Goal: Task Accomplishment & Management: Complete application form

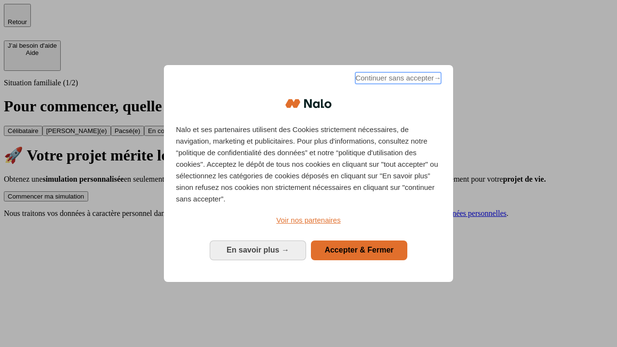
click at [397, 80] on span "Continuer sans accepter →" at bounding box center [398, 78] width 86 height 12
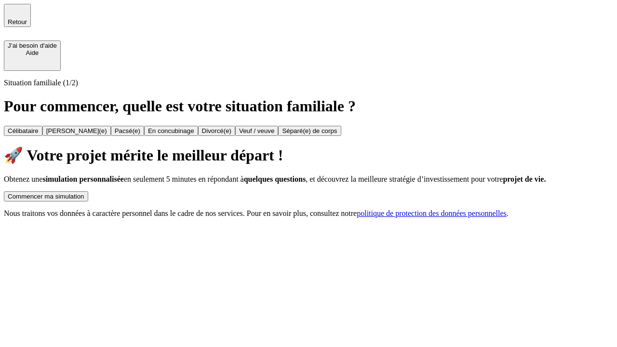
click at [84, 193] on div "Commencer ma simulation" at bounding box center [46, 196] width 77 height 7
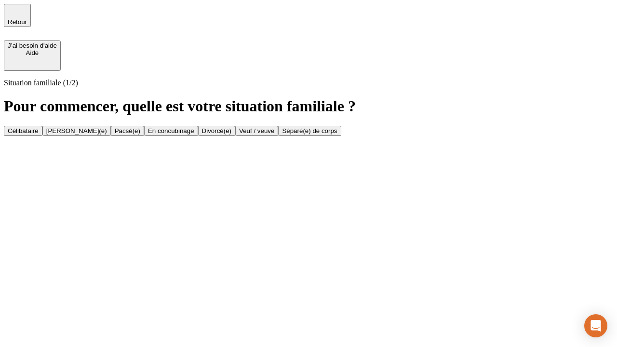
click at [39, 127] on div "Célibataire" at bounding box center [23, 130] width 31 height 7
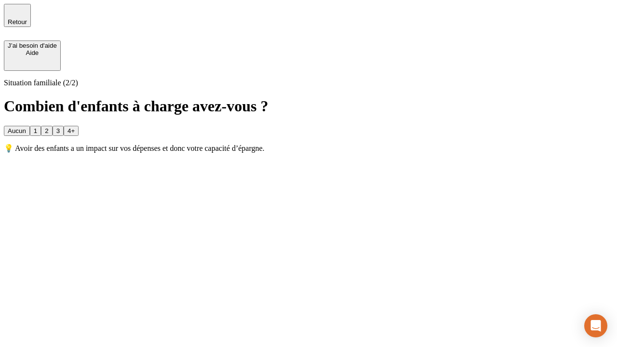
click at [26, 127] on div "Aucun" at bounding box center [17, 130] width 18 height 7
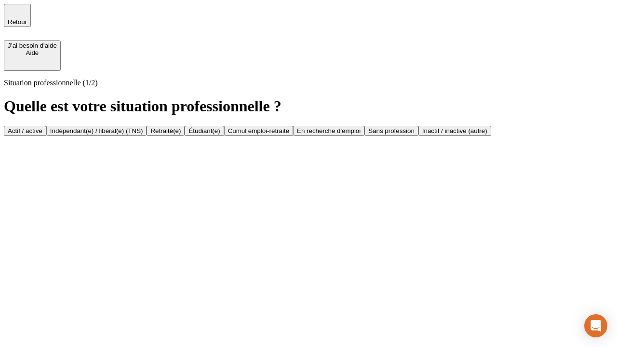
click at [42, 127] on div "Actif / active" at bounding box center [25, 130] width 35 height 7
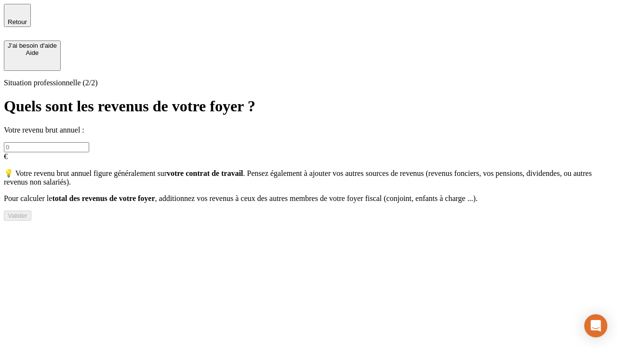
click at [89, 142] on input "text" at bounding box center [46, 147] width 85 height 10
type input "30 000"
click at [27, 219] on div "Valider" at bounding box center [18, 215] width 20 height 7
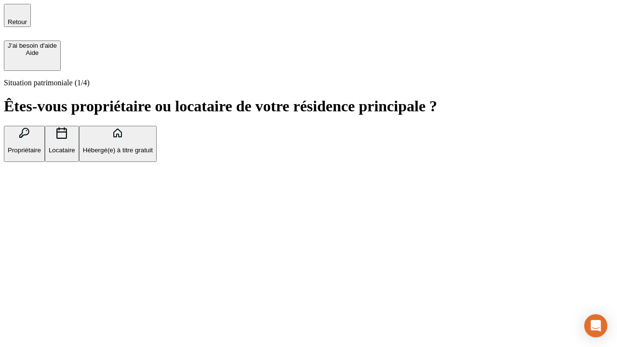
click at [153, 154] on p "Hébergé(e) à titre gratuit" at bounding box center [118, 149] width 70 height 7
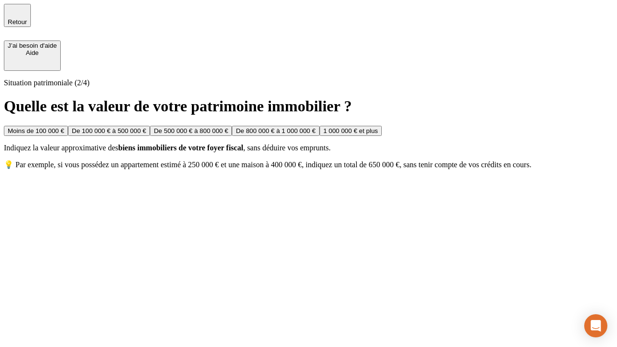
click at [64, 127] on div "Moins de 100 000 €" at bounding box center [36, 130] width 56 height 7
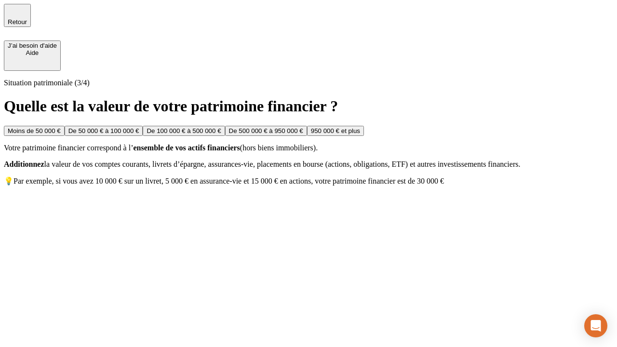
click at [61, 127] on div "Moins de 50 000 €" at bounding box center [34, 130] width 53 height 7
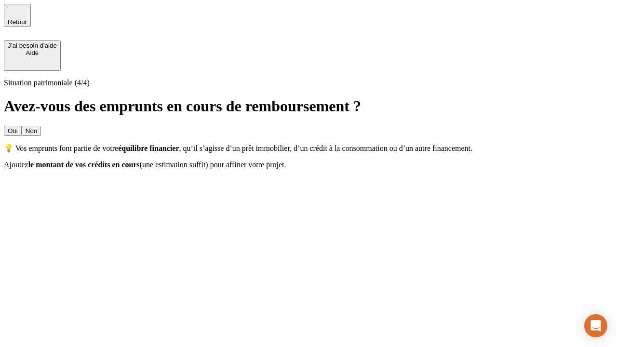
click at [37, 127] on div "Non" at bounding box center [32, 130] width 12 height 7
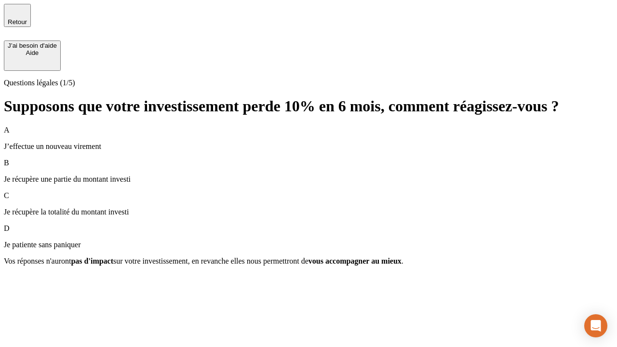
click at [308, 126] on div "A J’effectue un nouveau virement" at bounding box center [308, 138] width 609 height 25
click at [29, 282] on div "Suivant" at bounding box center [18, 278] width 21 height 7
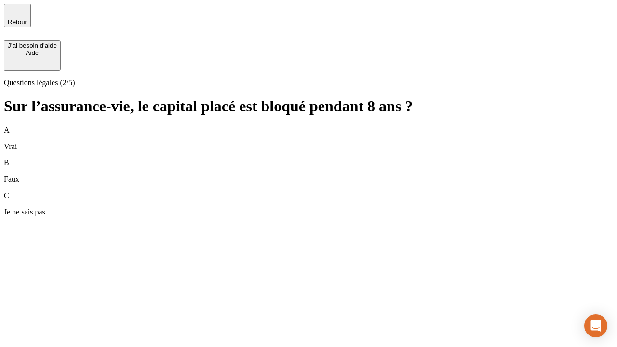
click at [308, 159] on div "B Faux" at bounding box center [308, 171] width 609 height 25
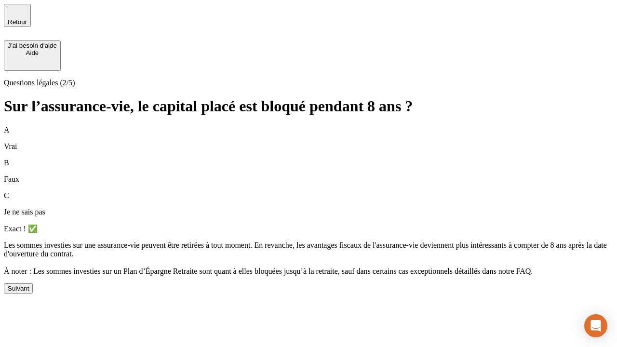
click at [29, 292] on div "Suivant" at bounding box center [18, 288] width 21 height 7
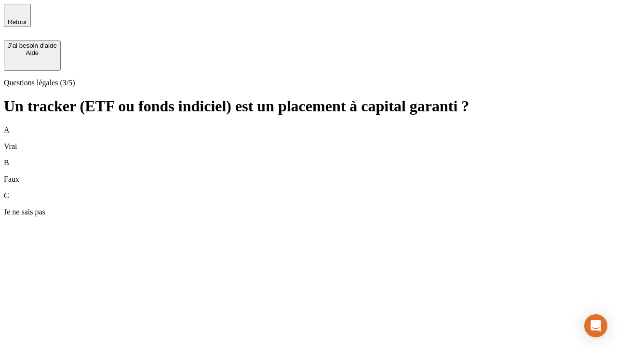
click at [308, 159] on div "B Faux" at bounding box center [308, 171] width 609 height 25
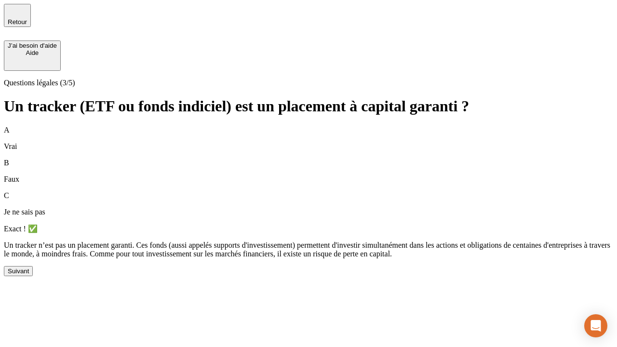
click at [29, 275] on div "Suivant" at bounding box center [18, 270] width 21 height 7
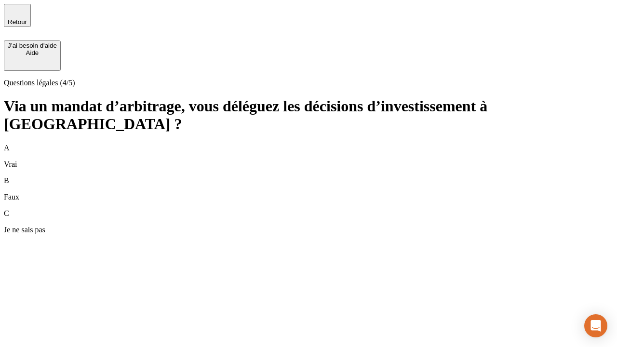
click at [308, 144] on div "A Vrai" at bounding box center [308, 156] width 609 height 25
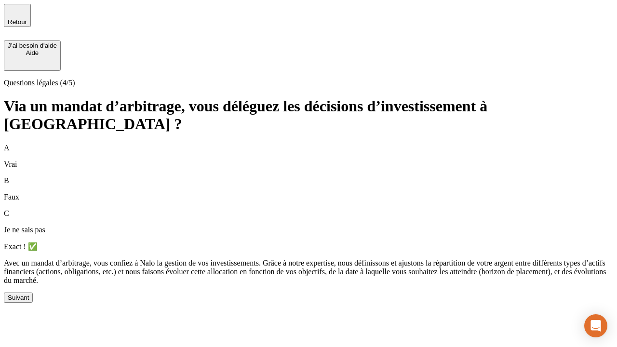
click at [29, 301] on div "Suivant" at bounding box center [18, 297] width 21 height 7
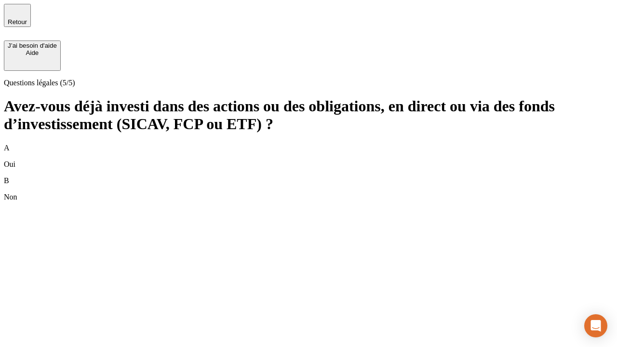
click at [308, 176] on div "B Non" at bounding box center [308, 188] width 609 height 25
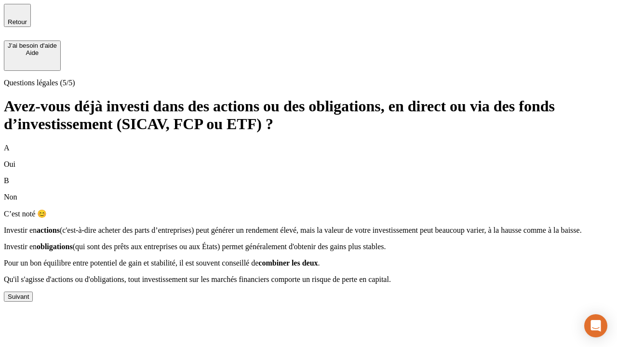
click at [29, 300] on div "Suivant" at bounding box center [18, 296] width 21 height 7
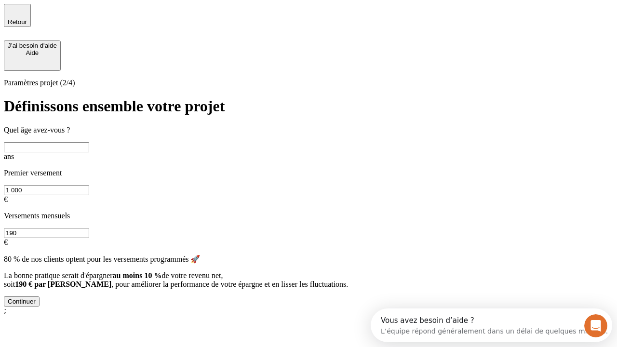
scroll to position [9, 0]
click at [89, 142] on input "text" at bounding box center [46, 147] width 85 height 10
type input "25"
click at [89, 185] on input "1 000" at bounding box center [46, 190] width 85 height 10
type input "1 000"
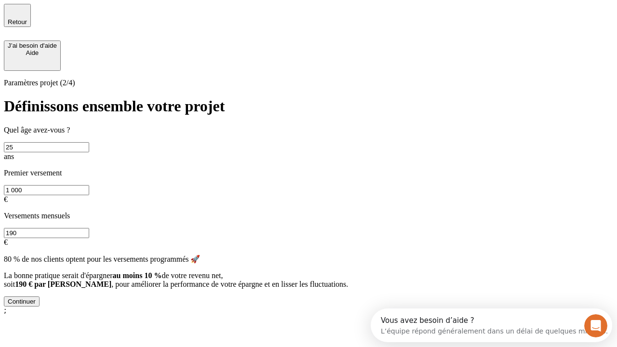
click at [89, 228] on input "190" at bounding box center [46, 233] width 85 height 10
type input "640"
click at [36, 305] on div "Continuer" at bounding box center [22, 301] width 28 height 7
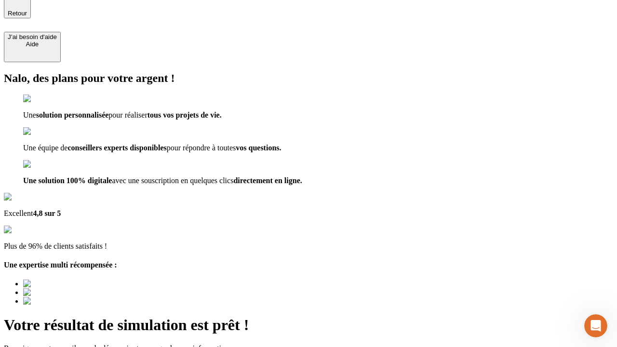
type input "[EMAIL_ADDRESS][PERSON_NAME][DOMAIN_NAME]"
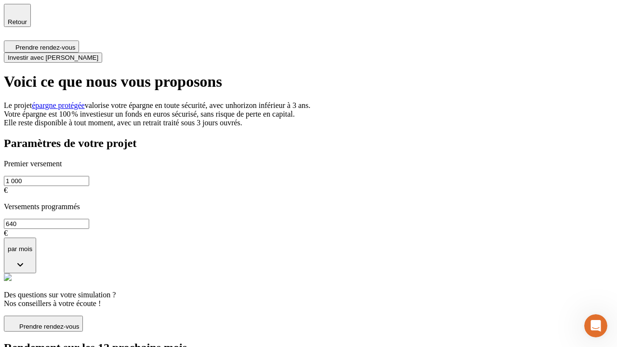
click at [98, 54] on span "Investir avec [PERSON_NAME]" at bounding box center [53, 57] width 91 height 7
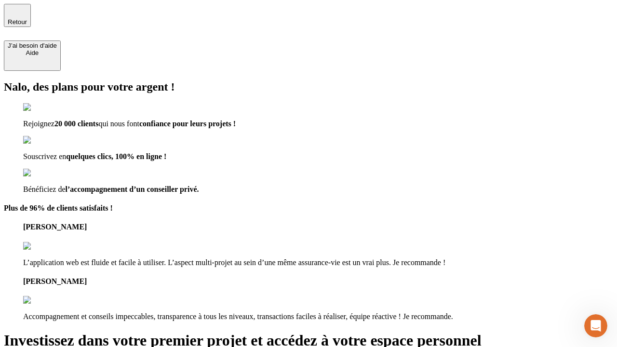
type input "[EMAIL_ADDRESS][PERSON_NAME][DOMAIN_NAME]"
